Goal: Complete application form: Complete application form

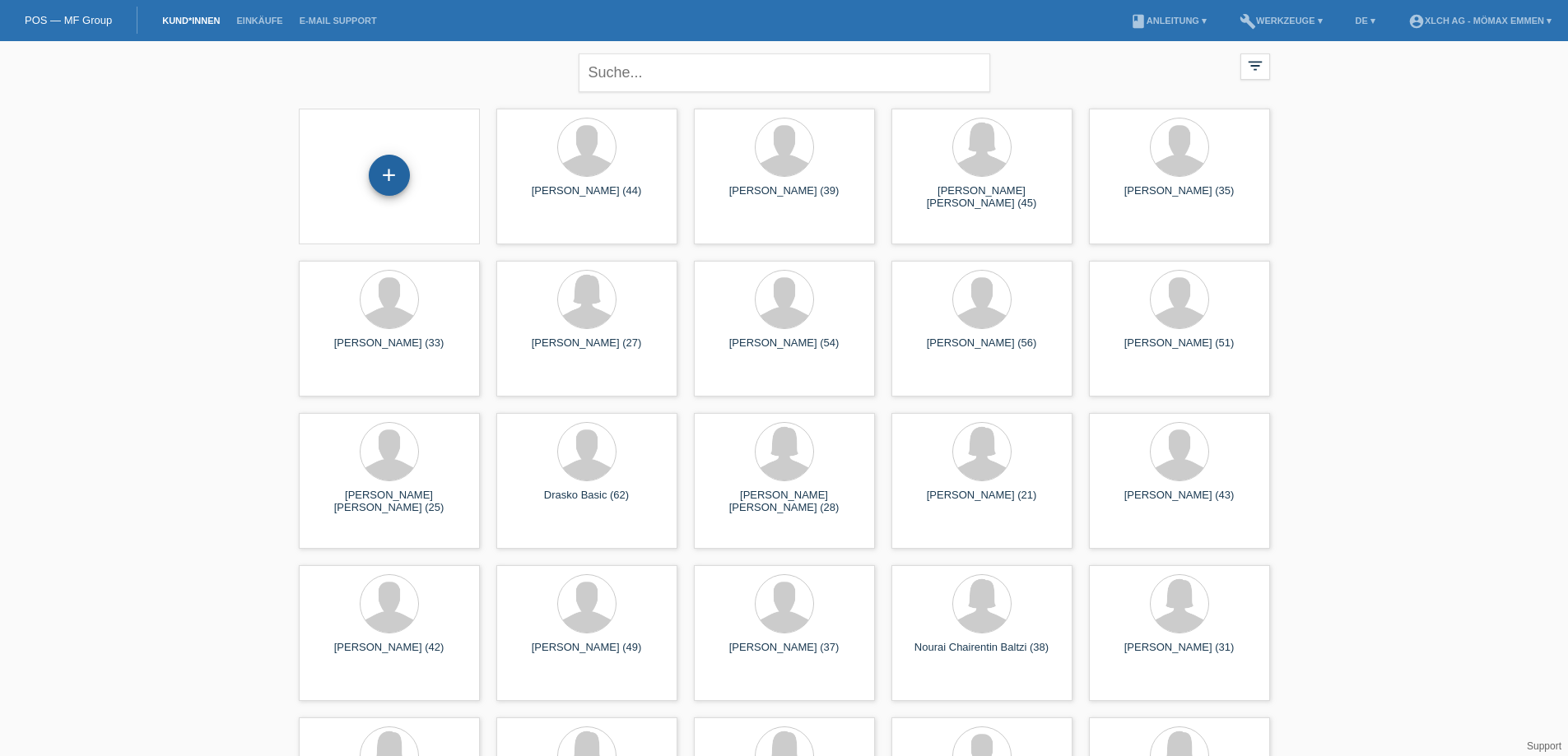
click at [382, 169] on div "+" at bounding box center [390, 176] width 41 height 41
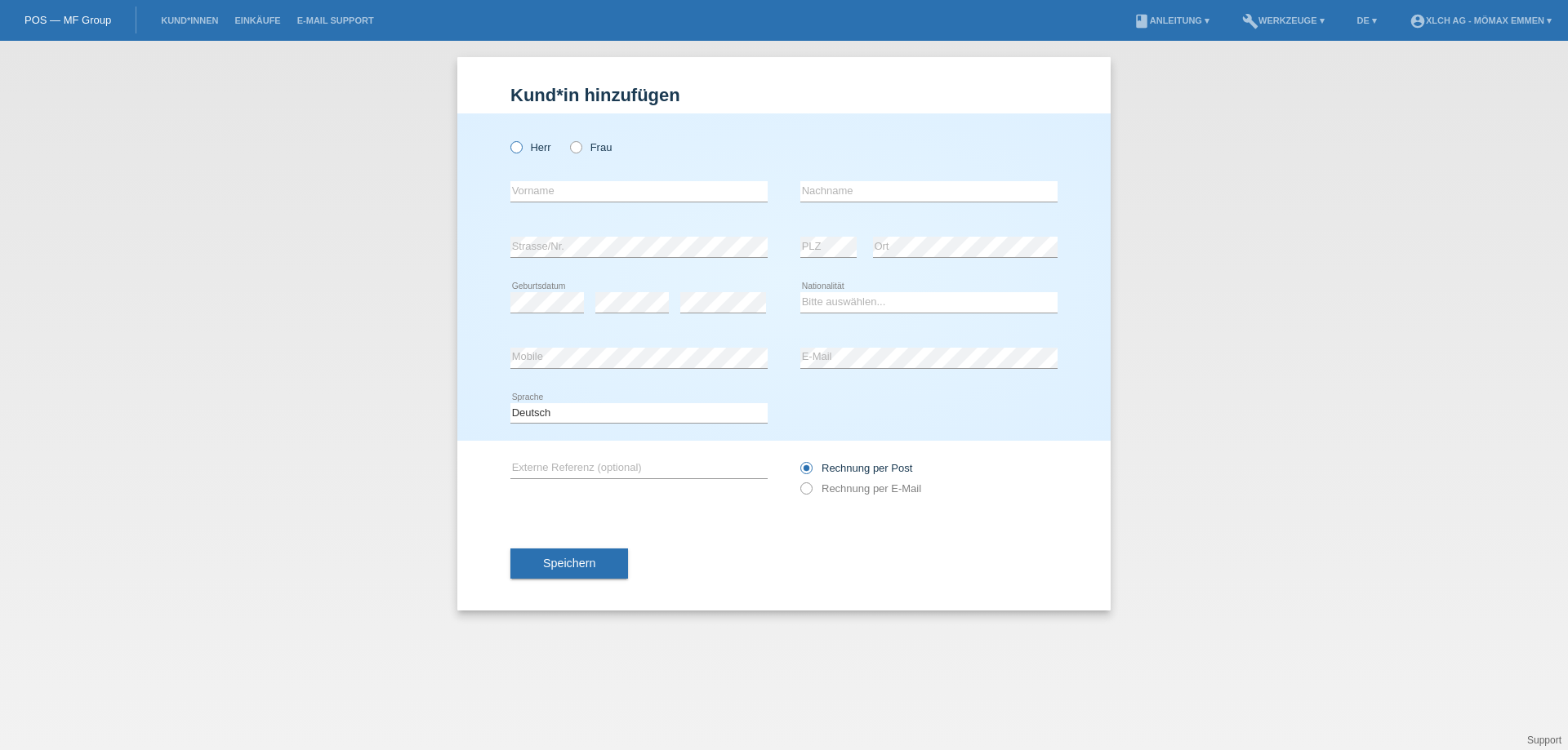
click at [534, 152] on label "Herr" at bounding box center [531, 147] width 41 height 12
click at [508, 139] on icon at bounding box center [508, 139] width 0 height 0
click at [515, 151] on input "Herr" at bounding box center [516, 146] width 10 height 10
radio input "true"
click at [542, 196] on input "text" at bounding box center [640, 192] width 257 height 20
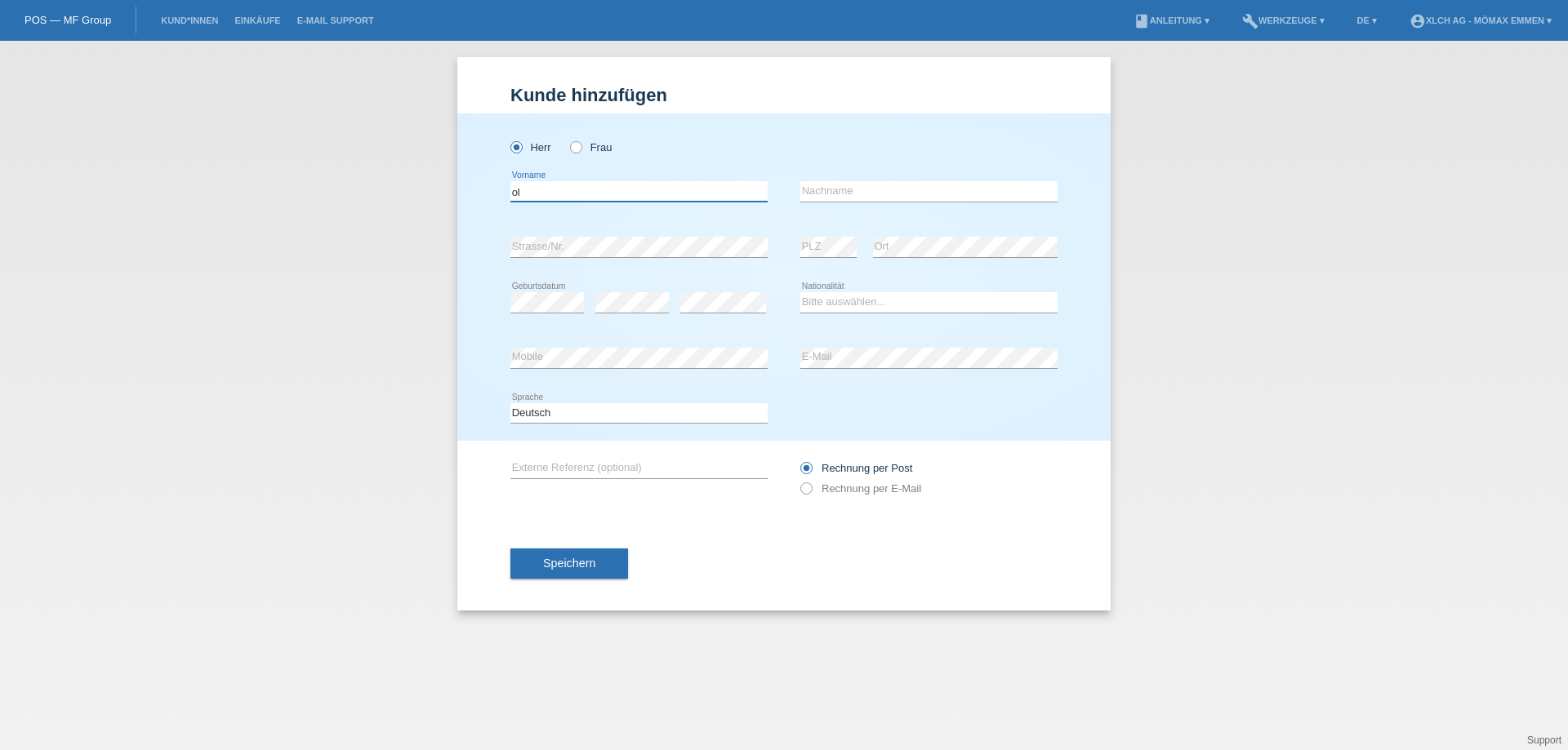
type input "o"
type input "[PERSON_NAME]"
type input "Olariu"
click at [904, 300] on select "Bitte auswählen... Schweiz Deutschland Liechtenstein Österreich ------------ Af…" at bounding box center [929, 302] width 257 height 20
select select "RO"
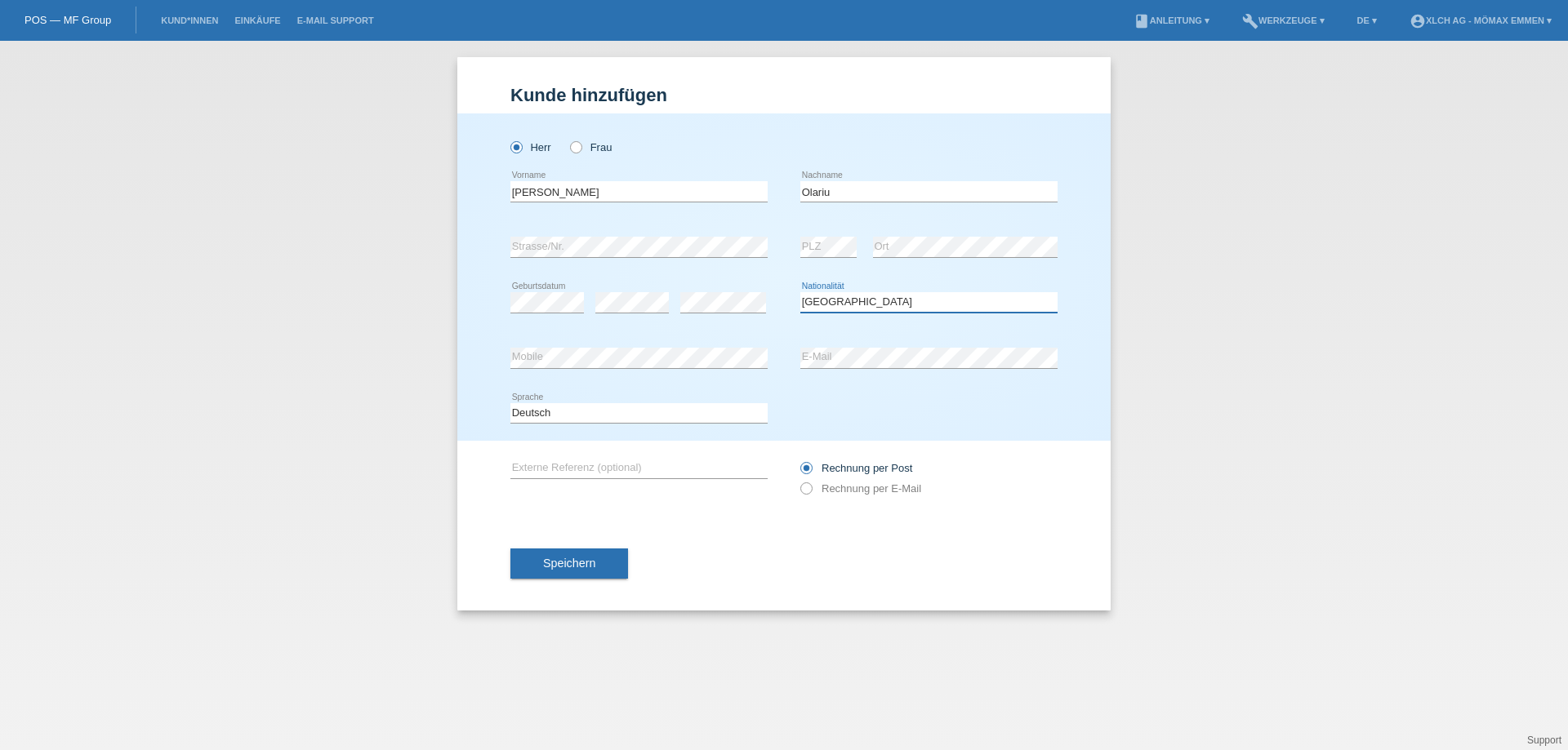
click at [801, 293] on select "Bitte auswählen... Schweiz Deutschland Liechtenstein Österreich ------------ Af…" at bounding box center [929, 302] width 257 height 20
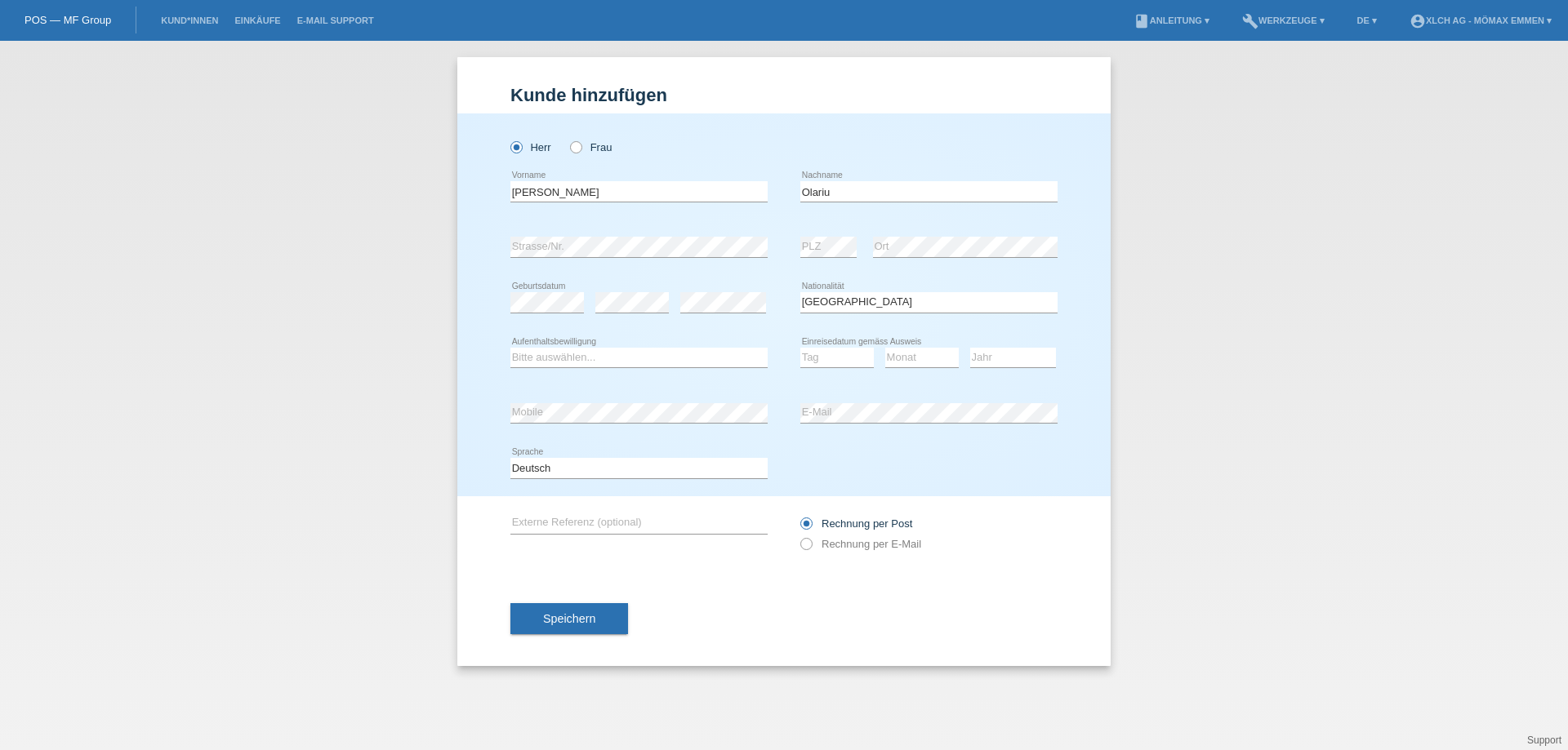
click at [718, 368] on icon at bounding box center [640, 367] width 257 height 1
click at [721, 356] on select "Bitte auswählen... C B B - Flüchtlingsstatus Andere" at bounding box center [640, 357] width 257 height 20
select select "B"
click at [511, 348] on select "Bitte auswählen... C B B - Flüchtlingsstatus Andere" at bounding box center [640, 357] width 257 height 20
click at [818, 361] on select "Tag 01 02 03 04 05 06 07 08 09 10 11" at bounding box center [837, 357] width 74 height 20
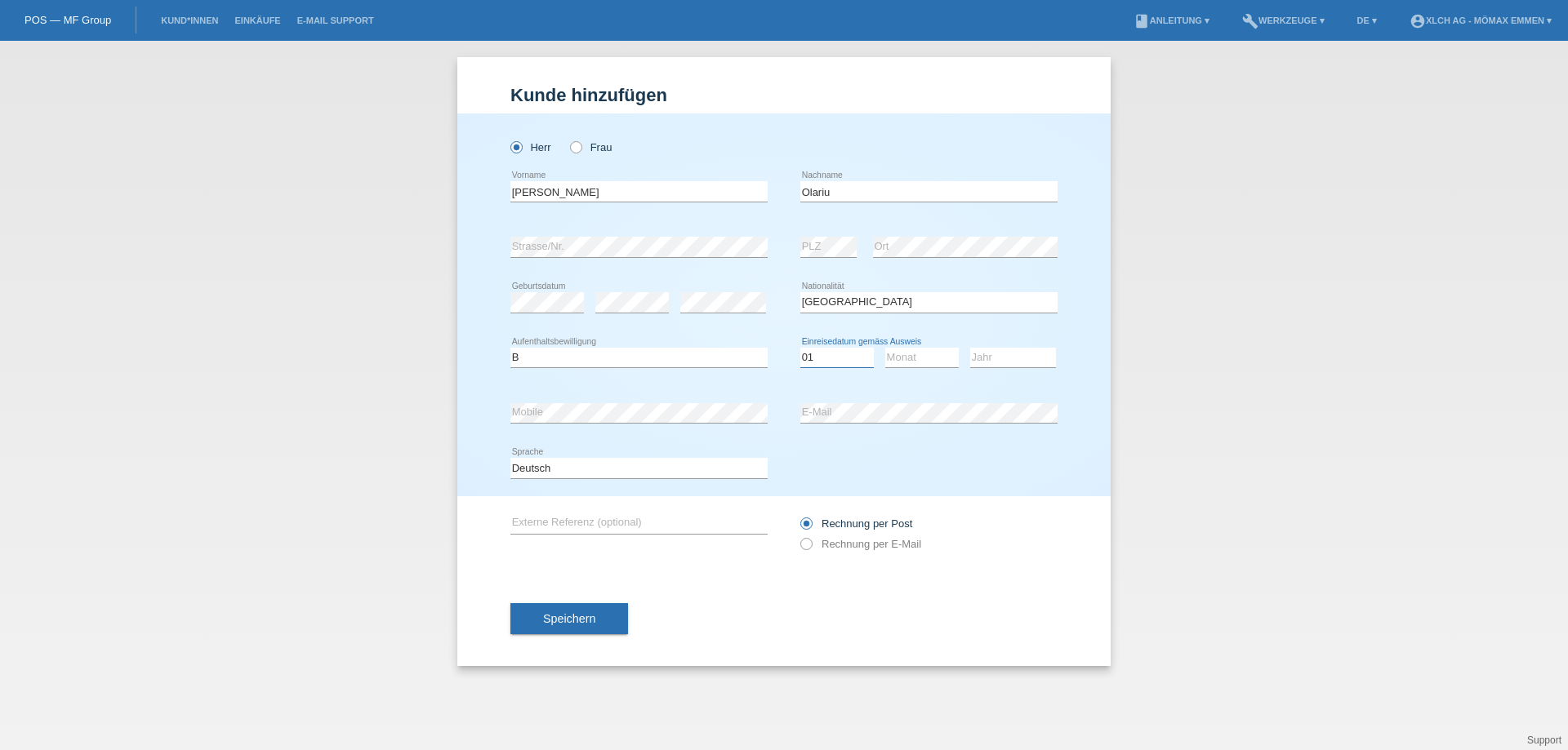
click at [801, 348] on select "Tag 01 02 03 04 05 06 07 08 09 10 11" at bounding box center [837, 357] width 74 height 20
click at [815, 357] on select "Tag 01 02 03 04 05 06 07 08 09 10 11" at bounding box center [837, 357] width 74 height 20
select select "01"
click at [801, 348] on select "Tag 01 02 03 04 05 06 07 08 09 10 11" at bounding box center [837, 357] width 74 height 20
click at [944, 353] on select "Monat 01 02 03 04 05 06 07 08 09 10 11" at bounding box center [922, 357] width 74 height 20
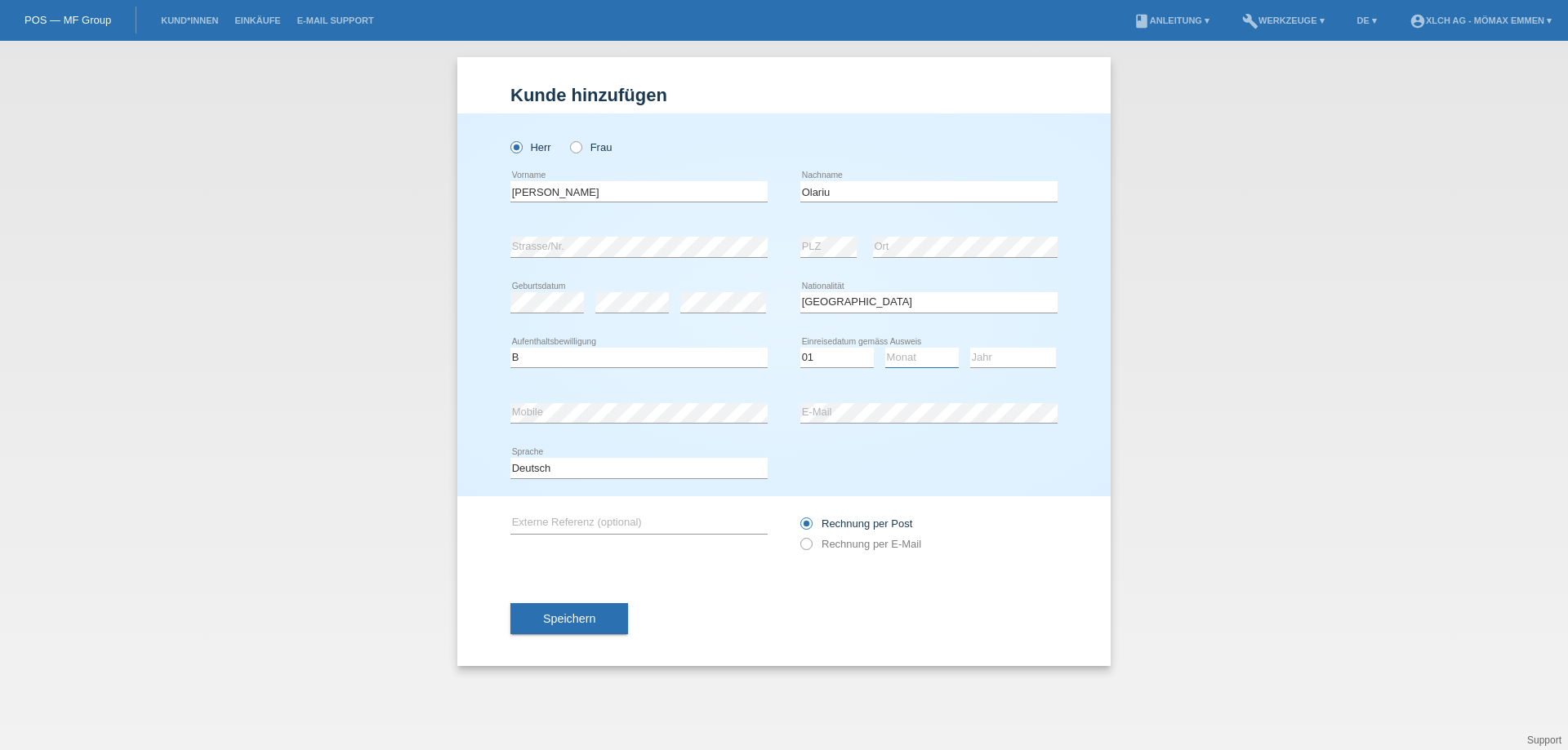
select select "11"
click at [886, 348] on select "Monat 01 02 03 04 05 06 07 08 09 10 11" at bounding box center [922, 357] width 74 height 20
click at [1007, 362] on select "Jahr 2025 2024 2023 2022 2021 2020 2019 2018 2017 2016 2015 2014 2013 2012 2011…" at bounding box center [1013, 357] width 86 height 20
select select "2016"
click at [970, 348] on select "Jahr 2025 2024 2023 2022 2021 2020 2019 2018 2017 2016 2015 2014 2013 2012 2011…" at bounding box center [1013, 357] width 86 height 20
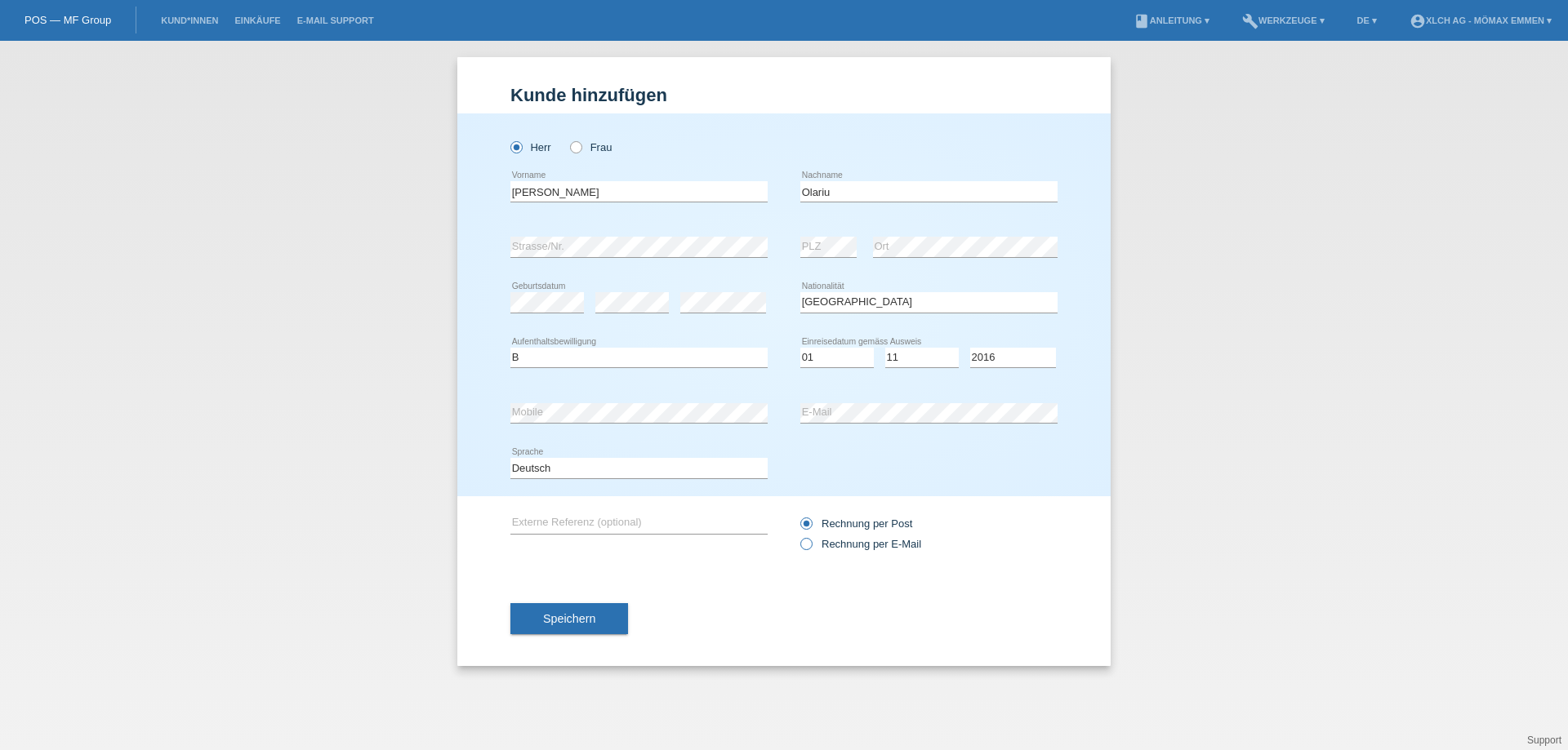
click at [901, 541] on label "Rechnung per E-Mail" at bounding box center [861, 543] width 121 height 12
click at [811, 541] on input "Rechnung per E-Mail" at bounding box center [805, 548] width 10 height 20
radio input "true"
click at [598, 618] on button "Speichern" at bounding box center [570, 619] width 117 height 31
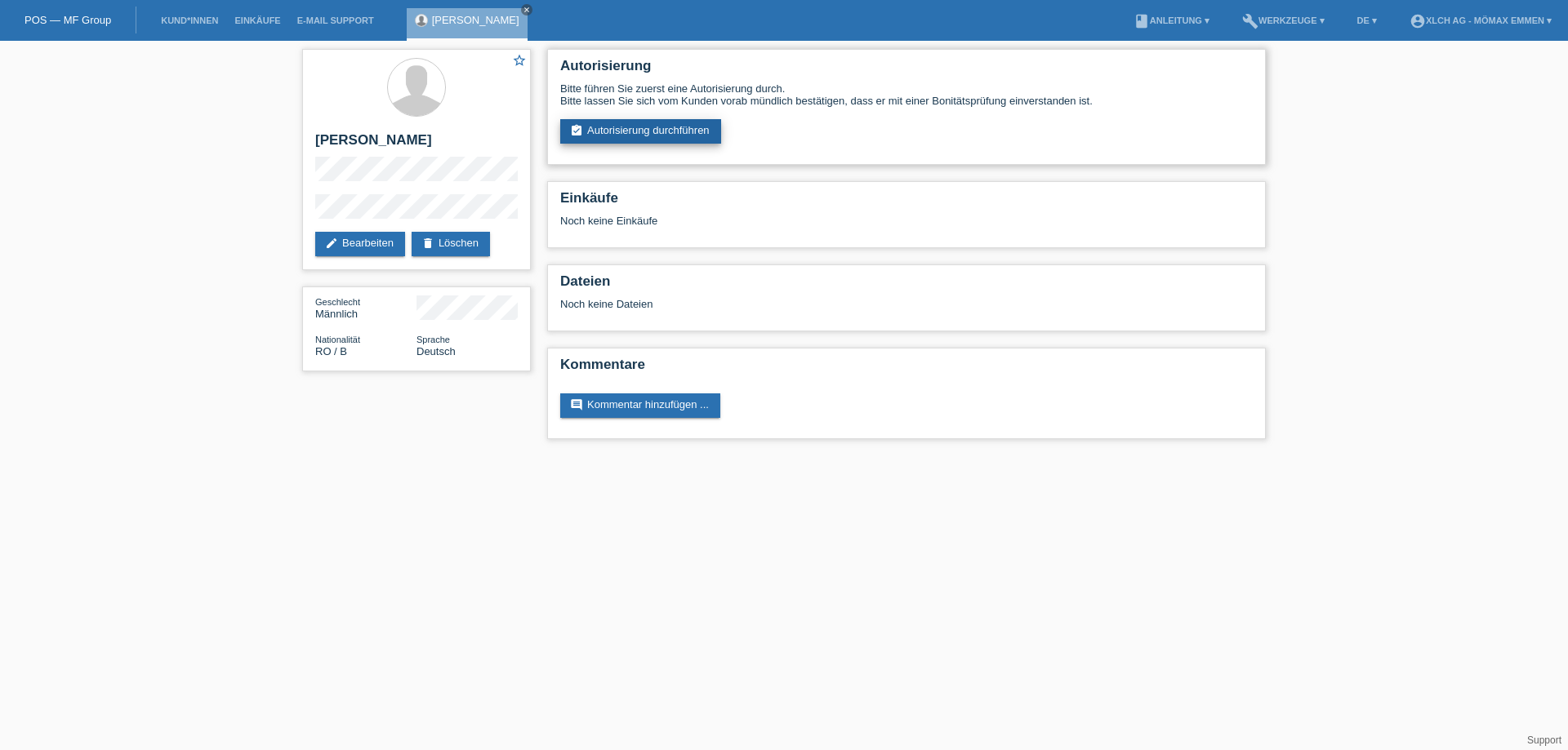
click at [686, 129] on link "assignment_turned_in Autorisierung durchführen" at bounding box center [640, 131] width 161 height 24
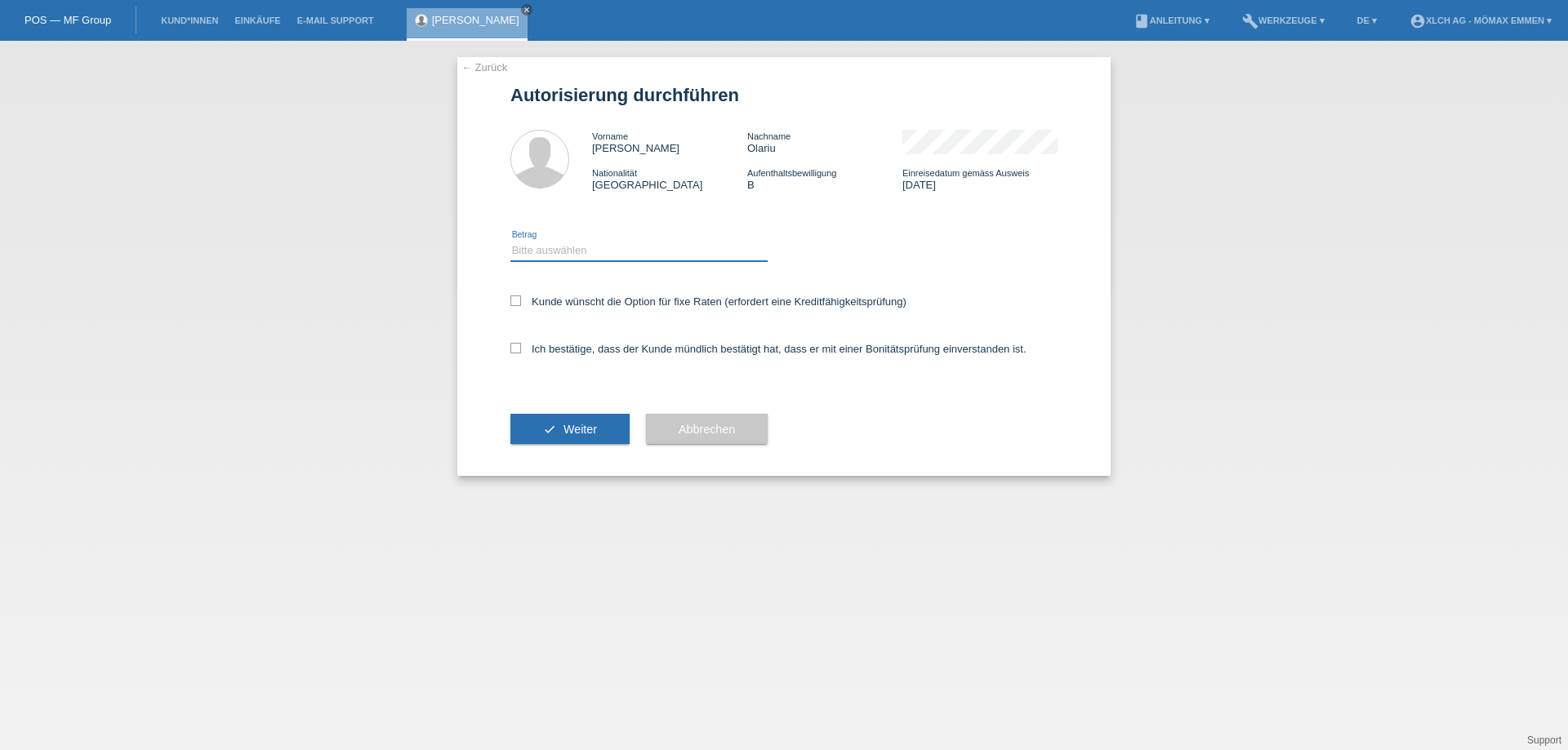
click at [654, 246] on select "Bitte auswählen CHF 1.00 - CHF 499.00 CHF 500.00 - CHF 1'999.00 CHF 2'000.00 - …" at bounding box center [640, 250] width 257 height 20
select select "2"
click at [511, 240] on select "Bitte auswählen CHF 1.00 - CHF 499.00 CHF 500.00 - CHF 1'999.00 CHF 2'000.00 - …" at bounding box center [640, 250] width 257 height 20
click at [518, 300] on icon at bounding box center [516, 300] width 10 height 10
click at [518, 300] on input "Kunde wünscht die Option für fixe Raten (erfordert eine Kreditfähigkeitsprüfung)" at bounding box center [516, 300] width 10 height 10
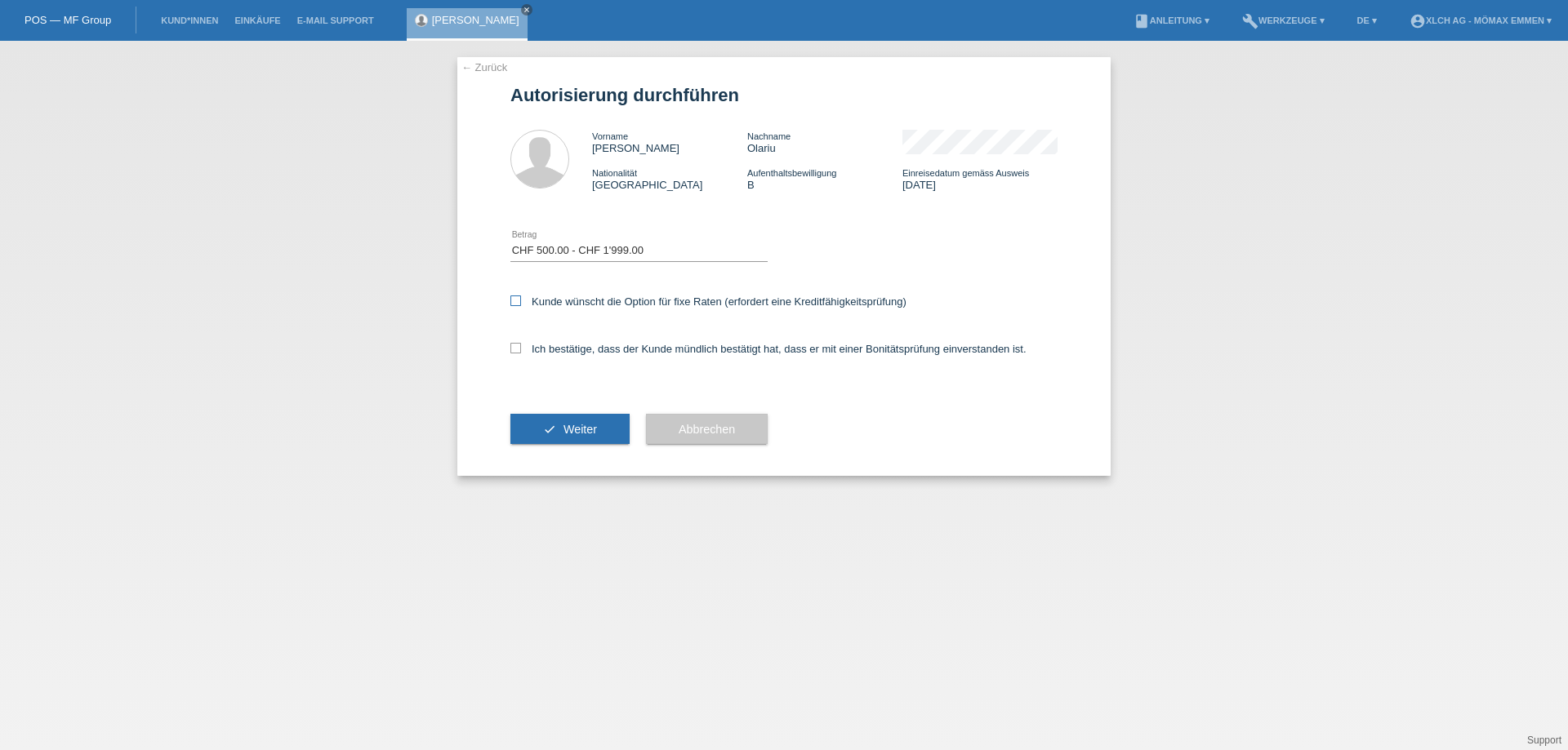
checkbox input "true"
click at [516, 346] on icon at bounding box center [516, 348] width 10 height 10
click at [516, 346] on input "Ich bestätige, dass der Kunde mündlich bestätigt hat, dass er mit einer Bonität…" at bounding box center [516, 348] width 10 height 10
checkbox input "true"
click at [560, 432] on button "check Weiter" at bounding box center [571, 429] width 119 height 31
